Goal: Find specific page/section: Find specific page/section

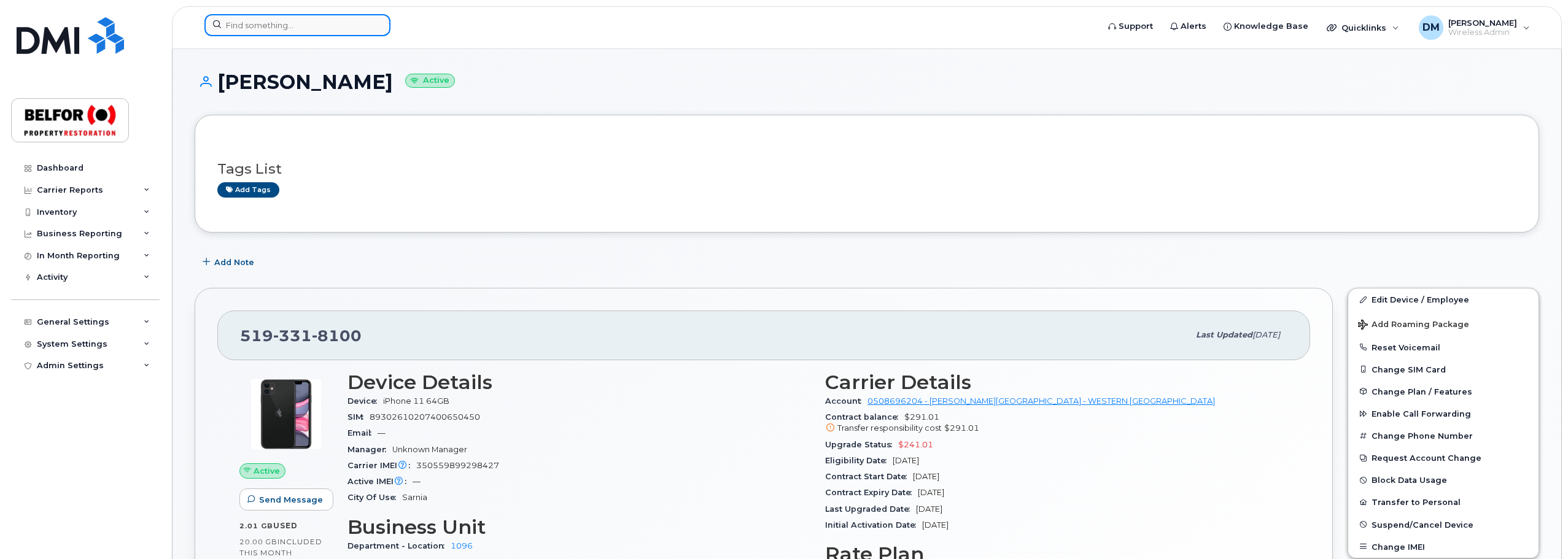
click at [260, 26] on input at bounding box center [298, 25] width 186 height 23
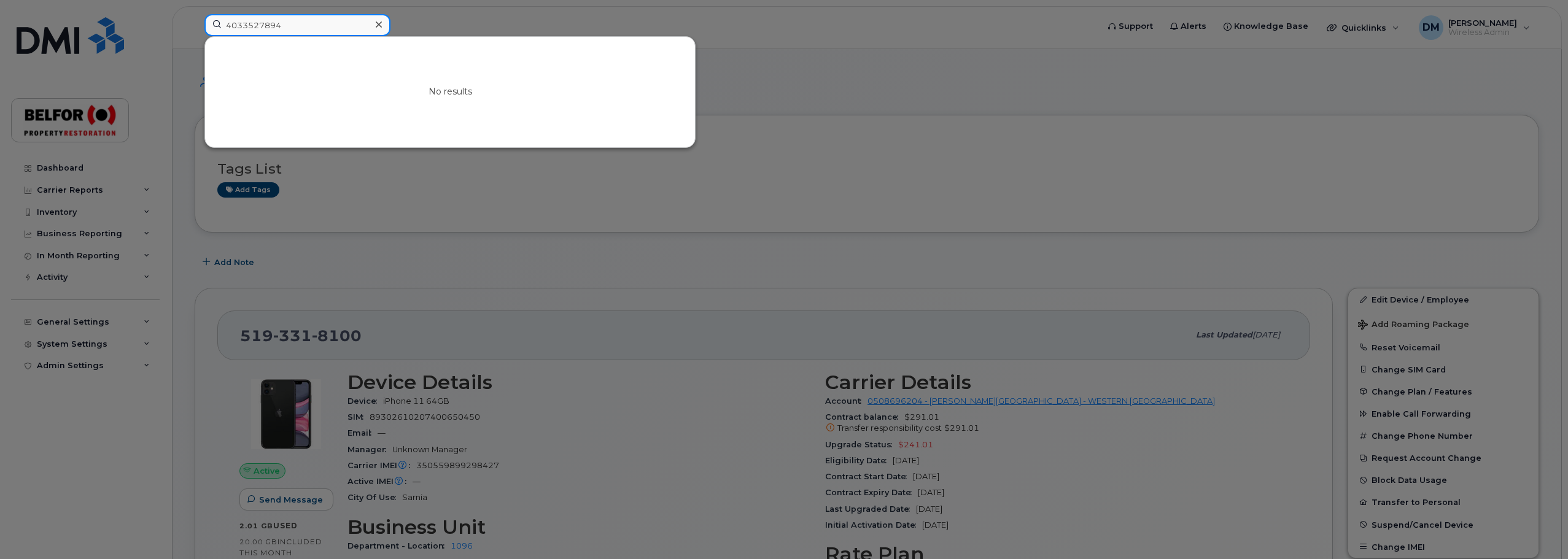
type input "4033527894"
click at [376, 22] on div at bounding box center [379, 25] width 18 height 18
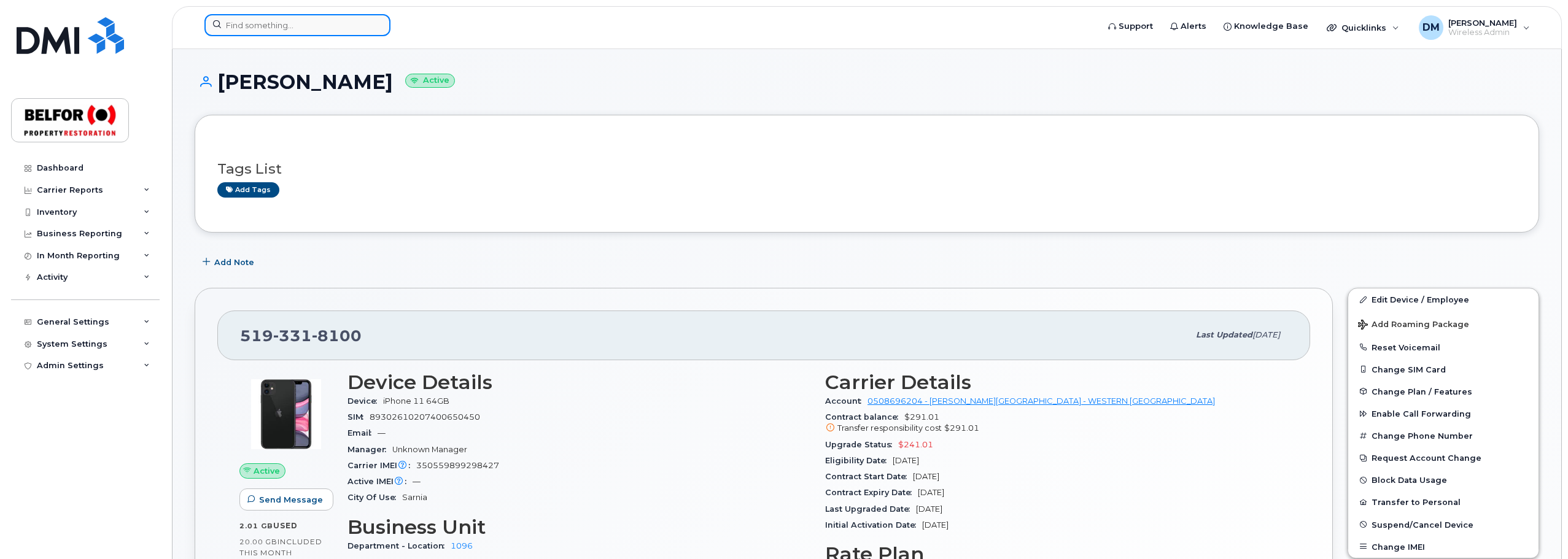
click at [239, 25] on input at bounding box center [298, 25] width 186 height 23
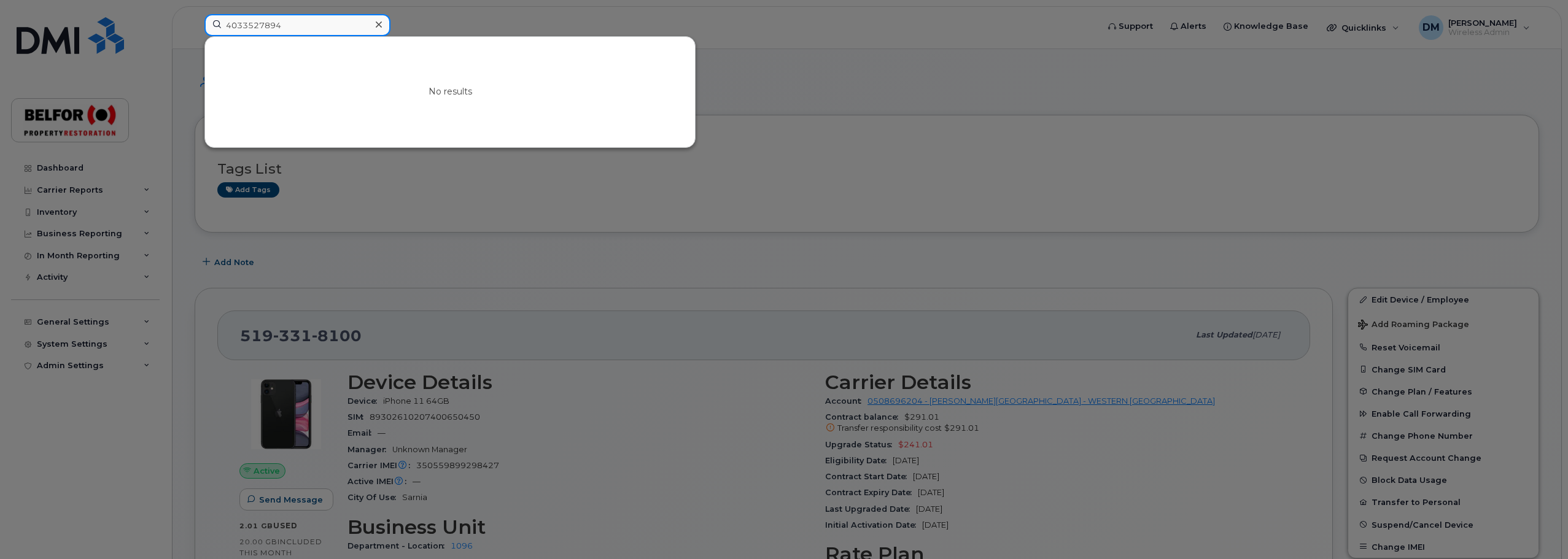
click at [276, 24] on input "4033527894" at bounding box center [298, 25] width 186 height 23
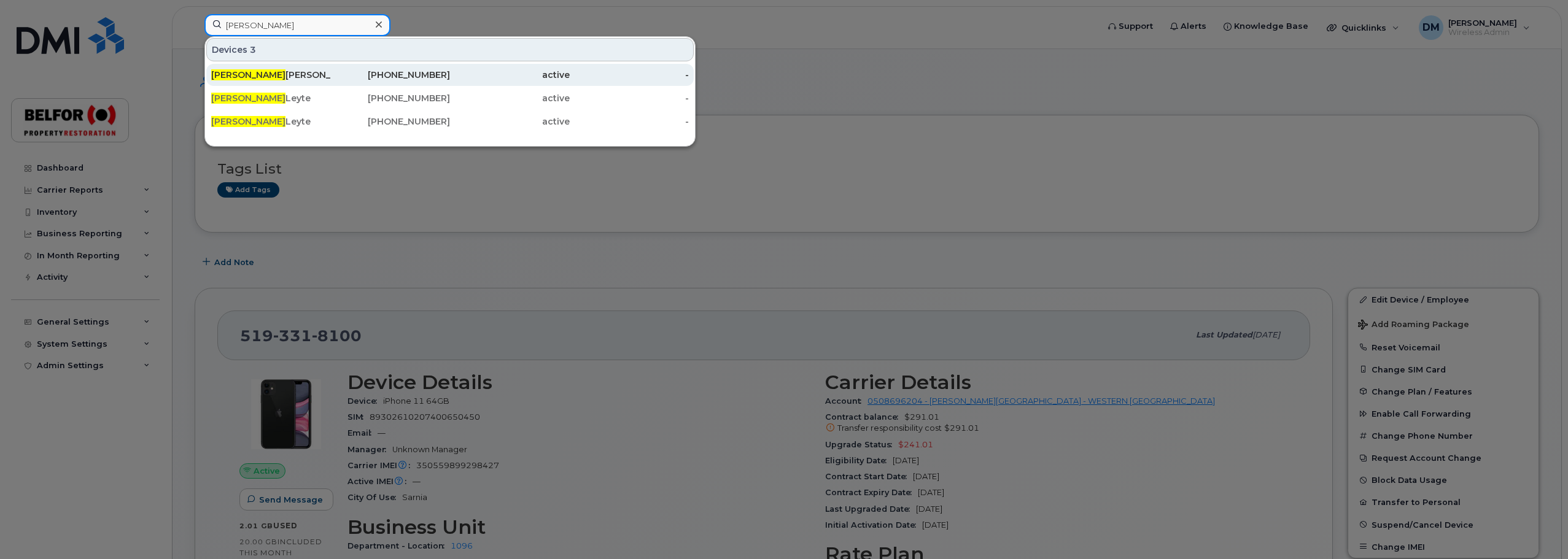
type input "amanda"
click at [301, 79] on div "Amanda Milton" at bounding box center [271, 75] width 120 height 13
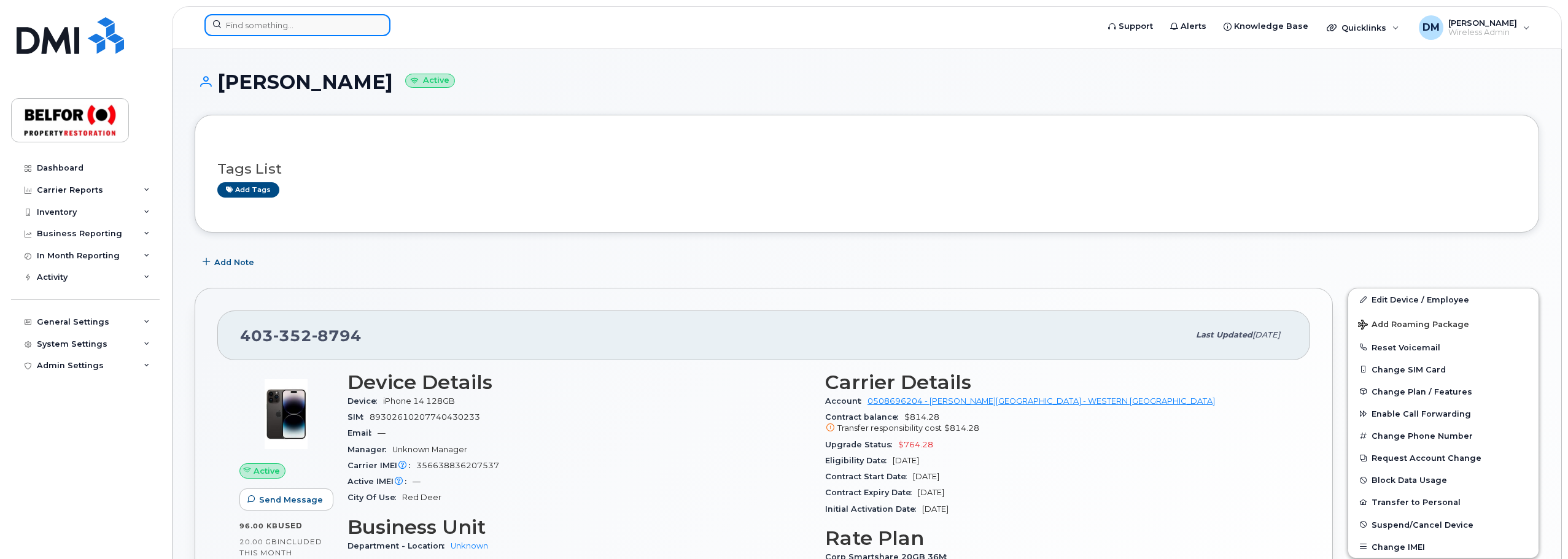
click at [262, 25] on input at bounding box center [298, 25] width 186 height 23
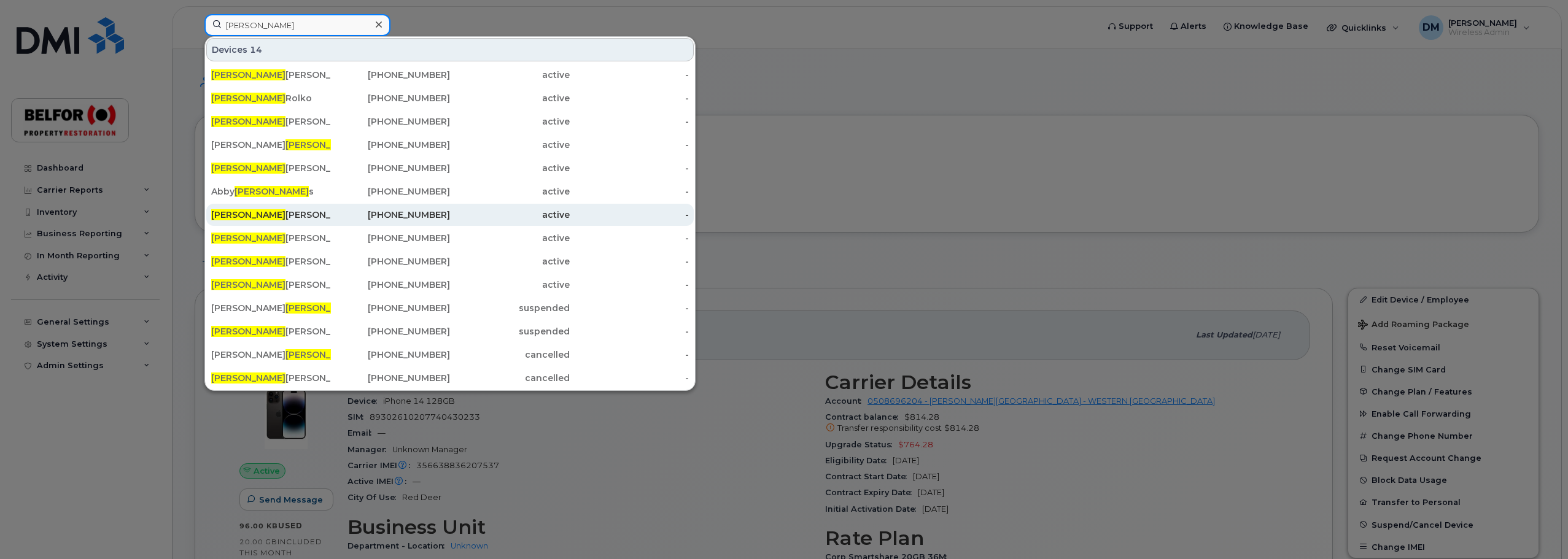
type input "robert"
click at [262, 215] on div "Robert Dawe" at bounding box center [271, 215] width 120 height 13
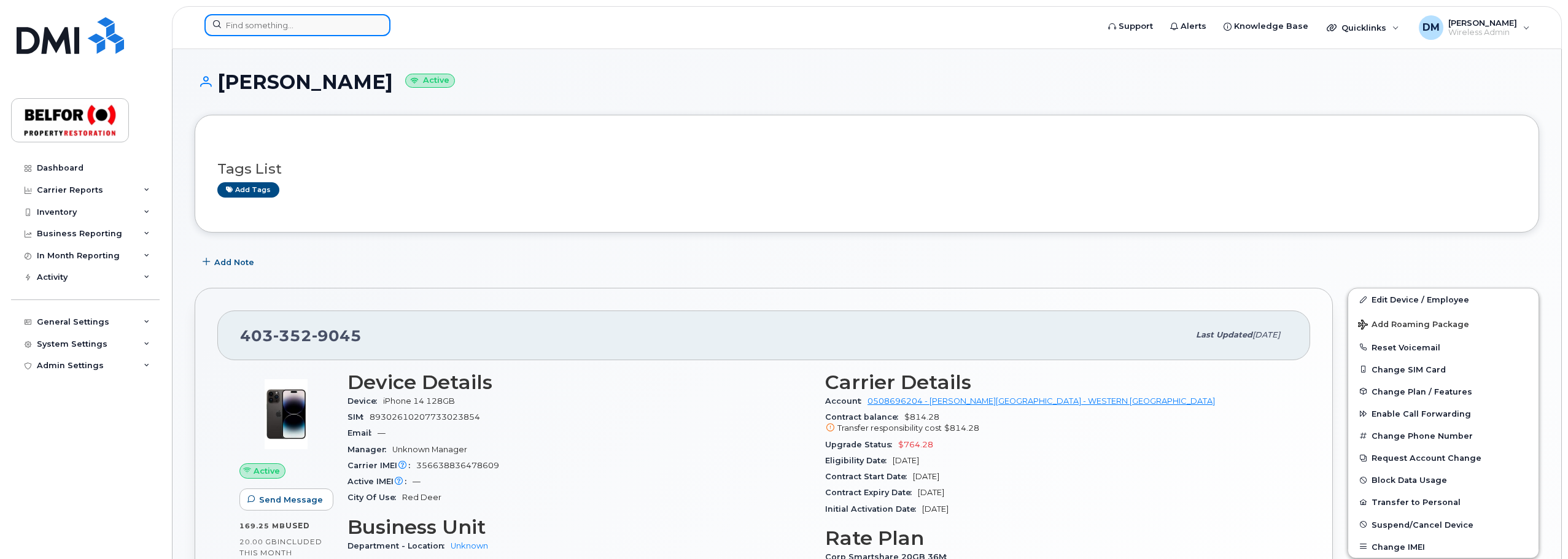
click at [260, 23] on input at bounding box center [298, 25] width 186 height 23
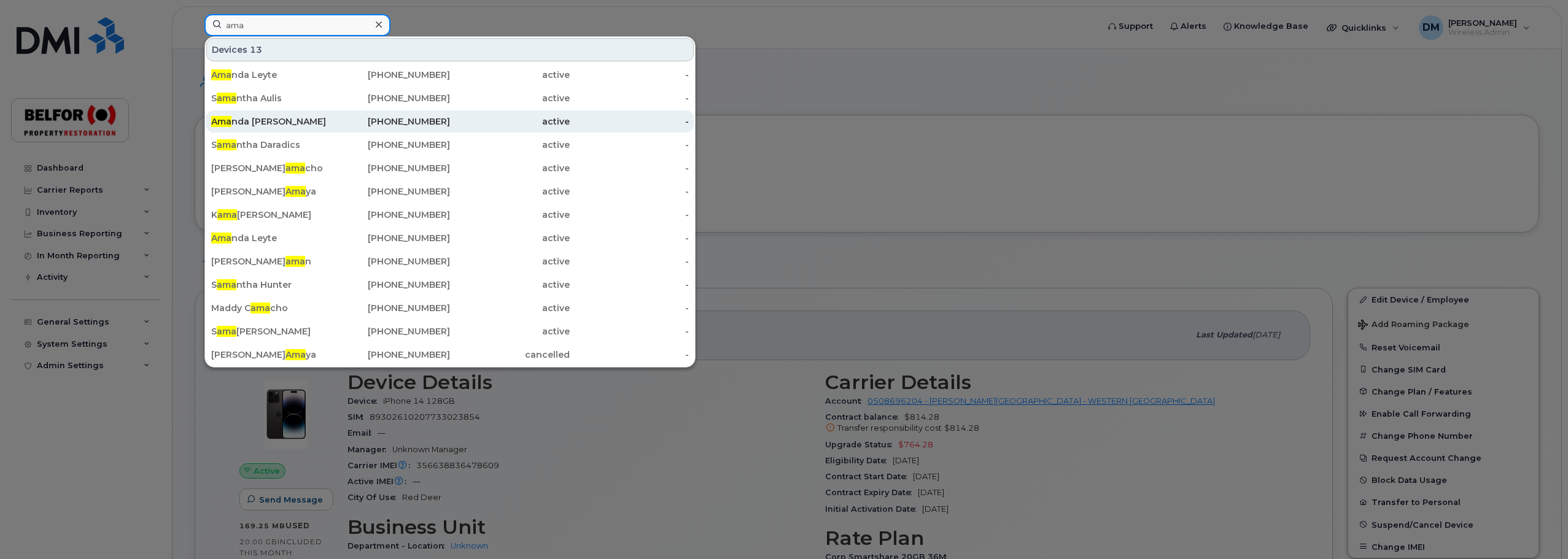
type input "ama"
click at [272, 119] on div "Ama nda [PERSON_NAME]" at bounding box center [271, 122] width 120 height 13
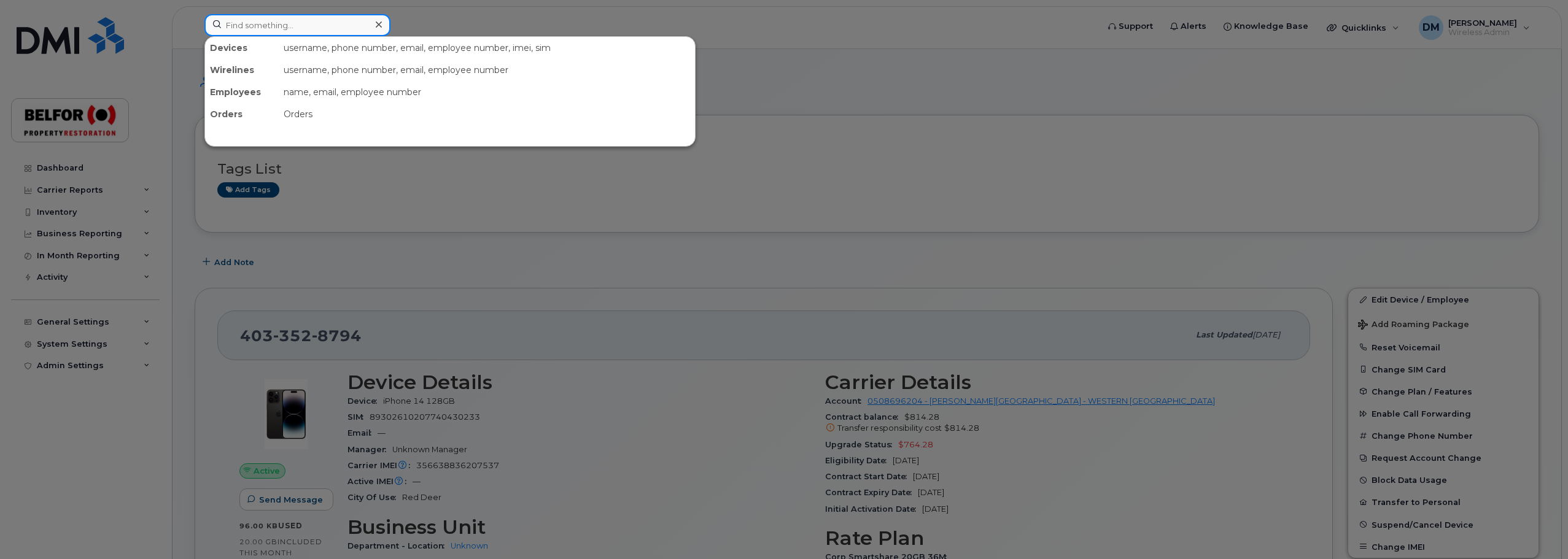
click at [258, 30] on input at bounding box center [298, 25] width 186 height 23
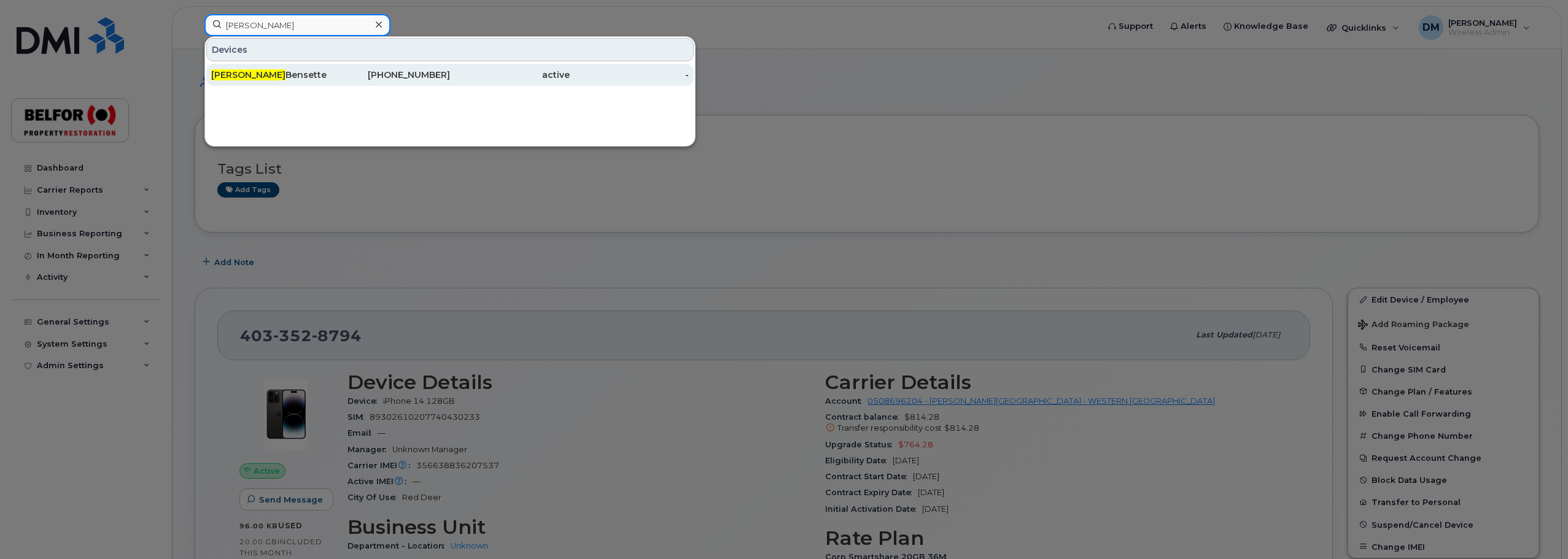
type input "diana"
click at [243, 75] on div "Diana Bensette" at bounding box center [271, 75] width 120 height 13
